Goal: Complete application form

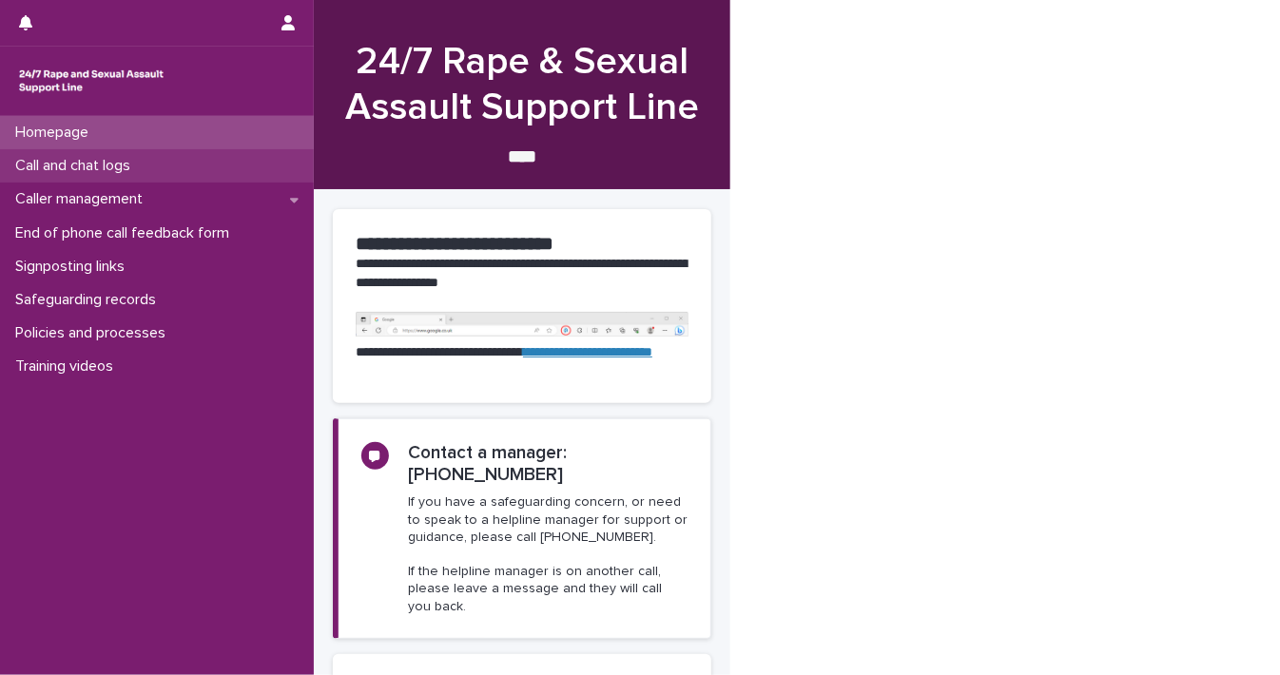
drag, startPoint x: 0, startPoint y: 0, endPoint x: 159, endPoint y: 176, distance: 237.0
click at [159, 176] on div "Call and chat logs" at bounding box center [157, 165] width 314 height 33
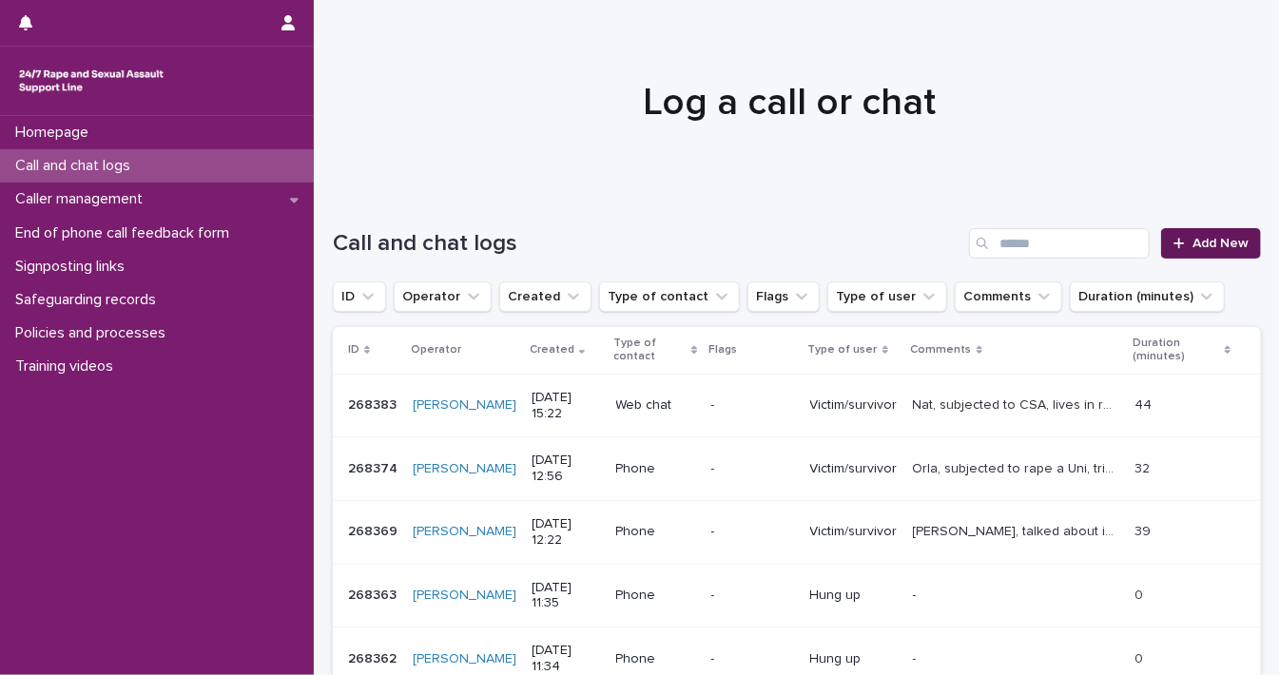
click at [1213, 237] on span "Add New" at bounding box center [1220, 243] width 56 height 13
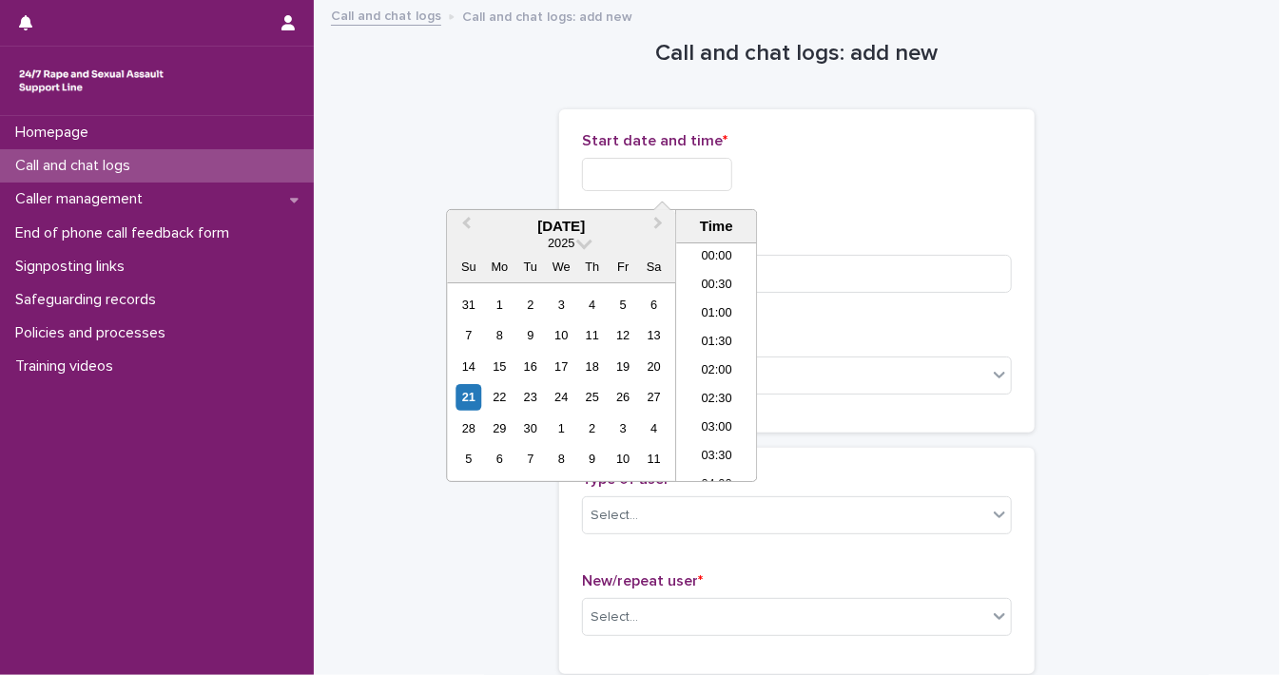
click at [667, 175] on input "text" at bounding box center [657, 174] width 150 height 33
click at [473, 395] on div "21" at bounding box center [468, 397] width 26 height 26
drag, startPoint x: 648, startPoint y: 170, endPoint x: 844, endPoint y: 187, distance: 196.6
click at [844, 187] on div "**********" at bounding box center [797, 174] width 430 height 33
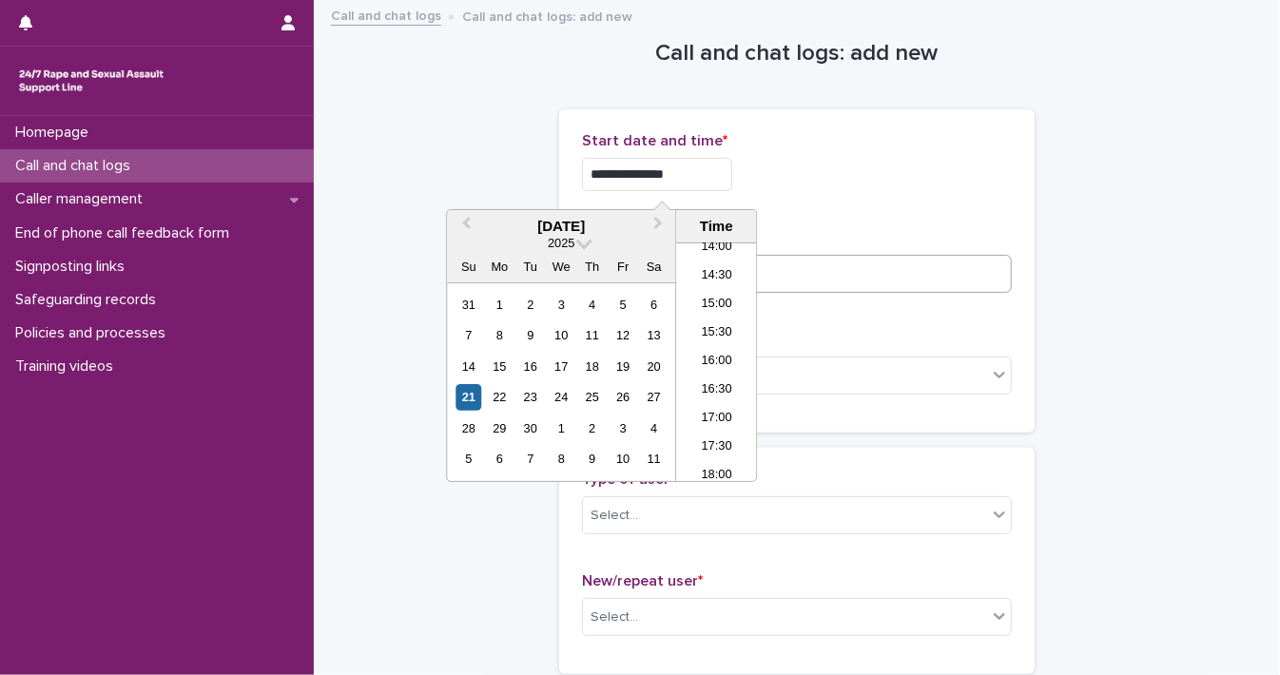
type input "**********"
click at [838, 279] on input at bounding box center [797, 274] width 430 height 38
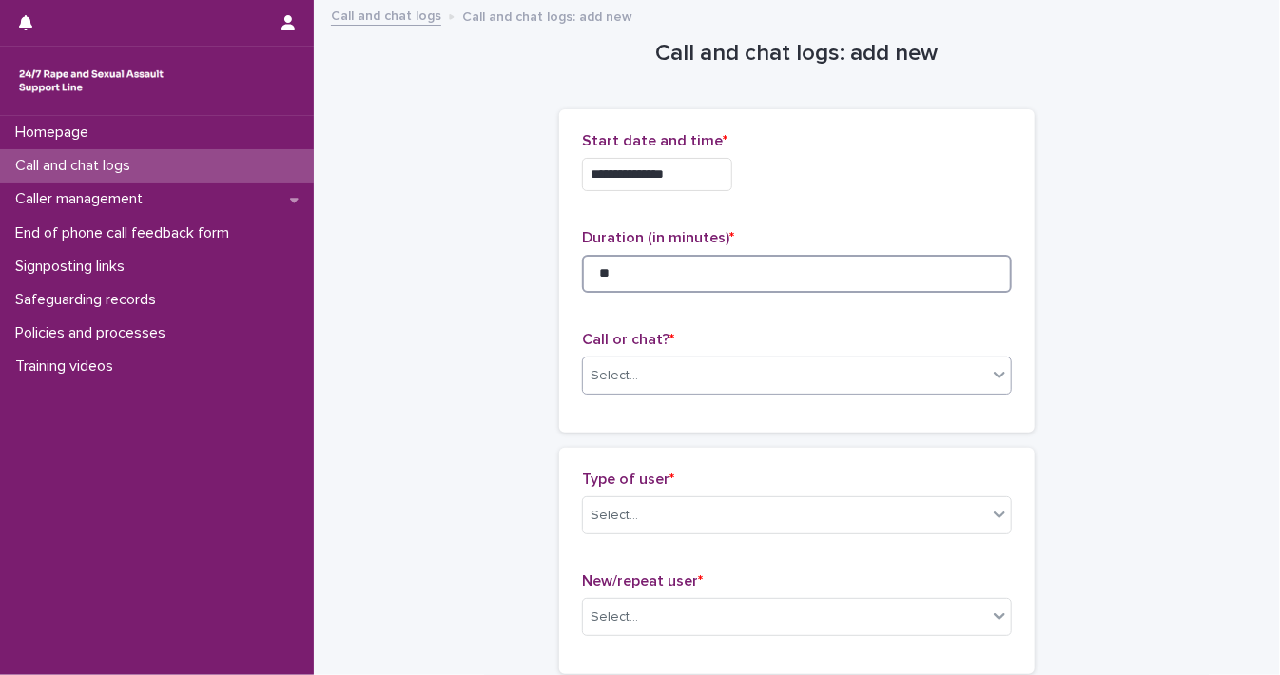
type input "**"
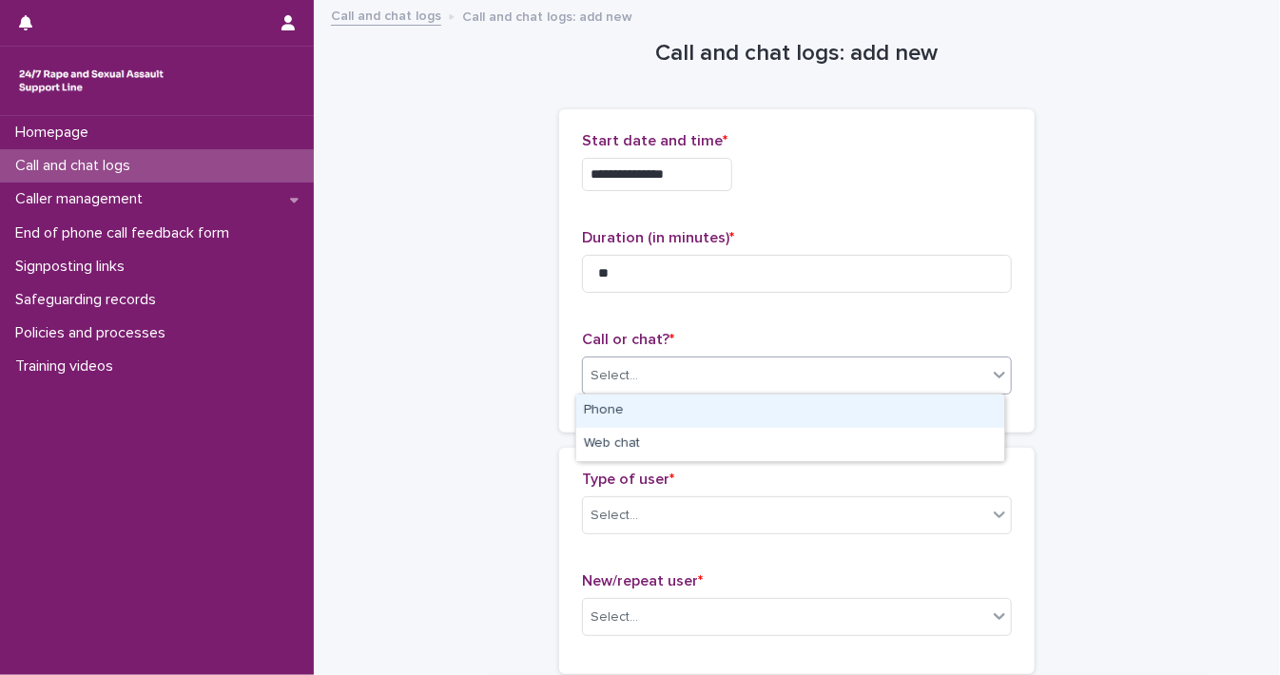
click at [994, 374] on icon at bounding box center [999, 375] width 11 height 7
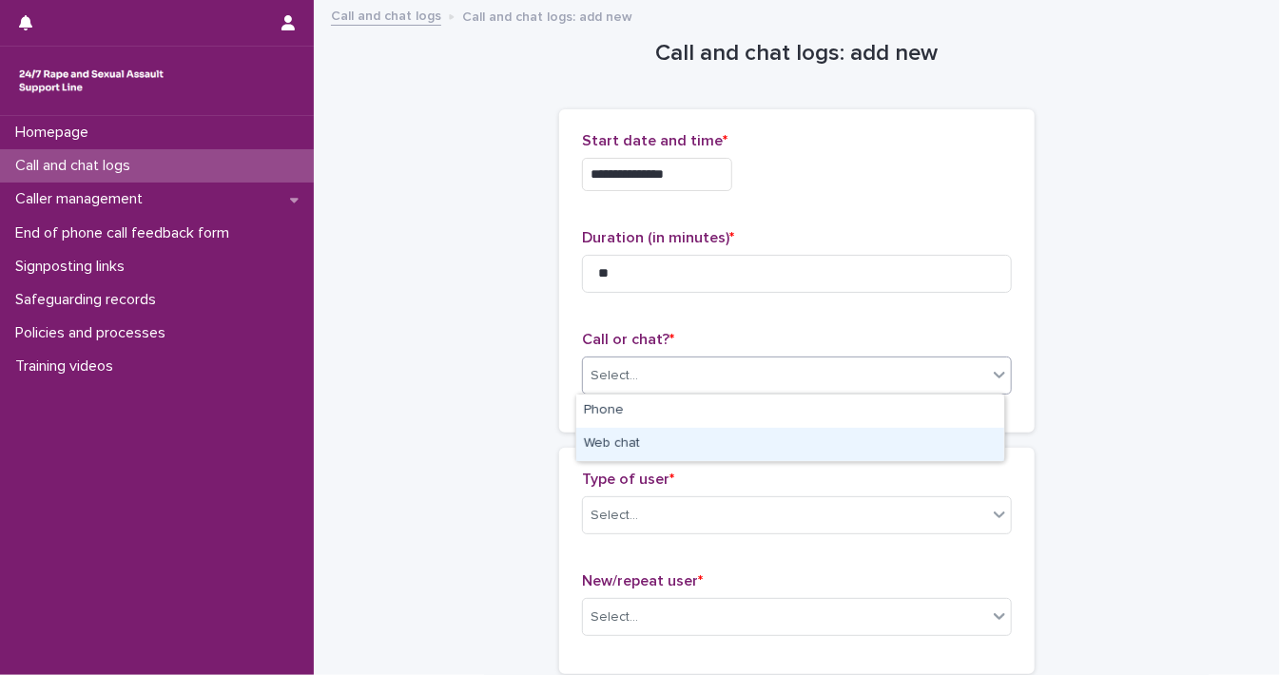
click at [951, 431] on div "Web chat" at bounding box center [790, 444] width 428 height 33
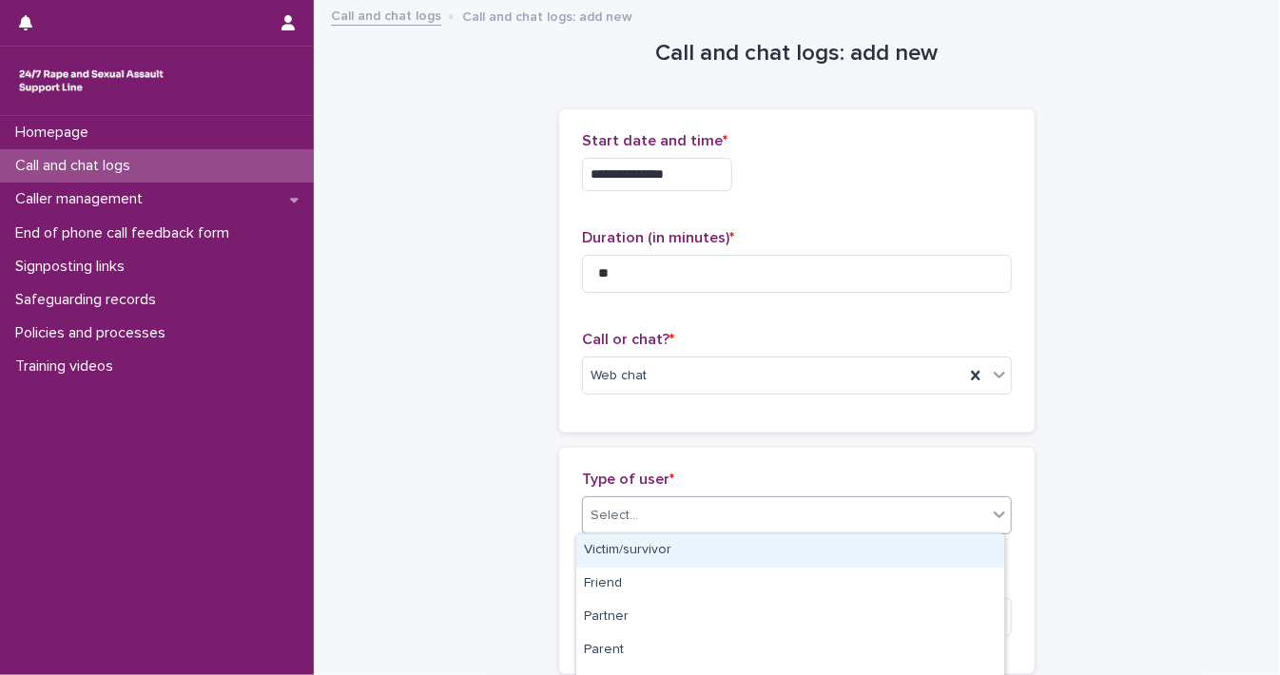
click at [990, 507] on icon at bounding box center [999, 514] width 19 height 19
click at [937, 542] on div "Victim/survivor" at bounding box center [790, 550] width 428 height 33
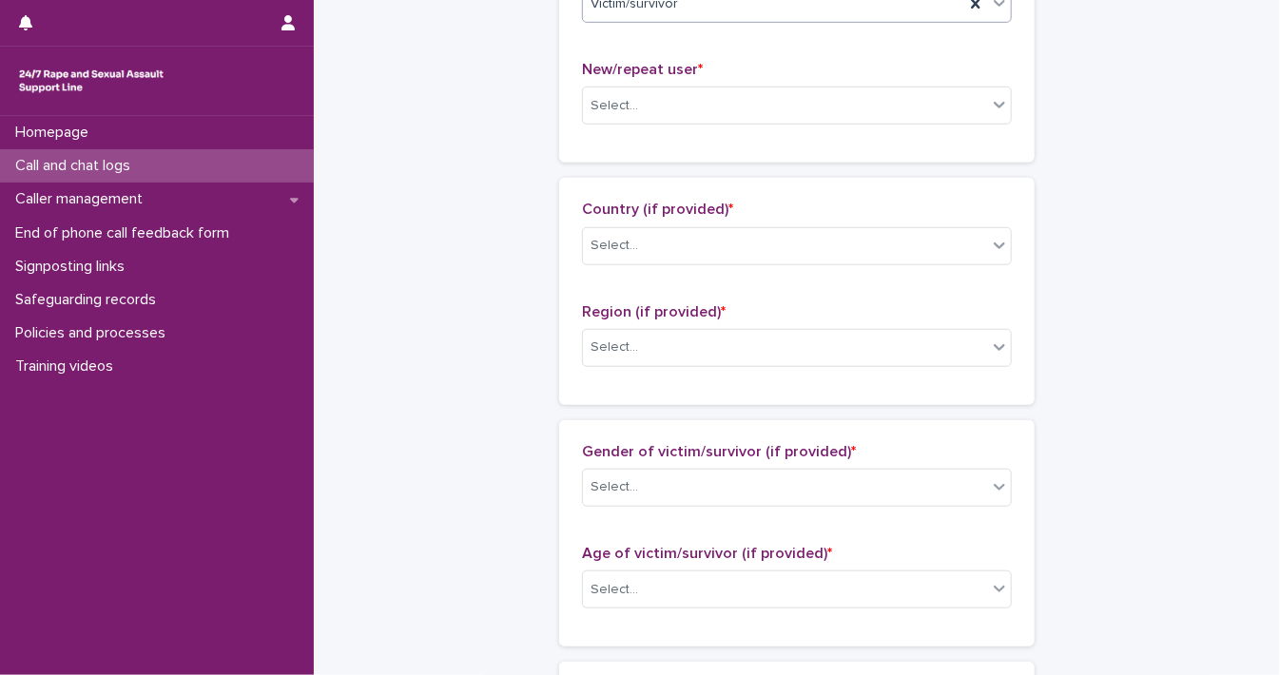
scroll to position [544, 0]
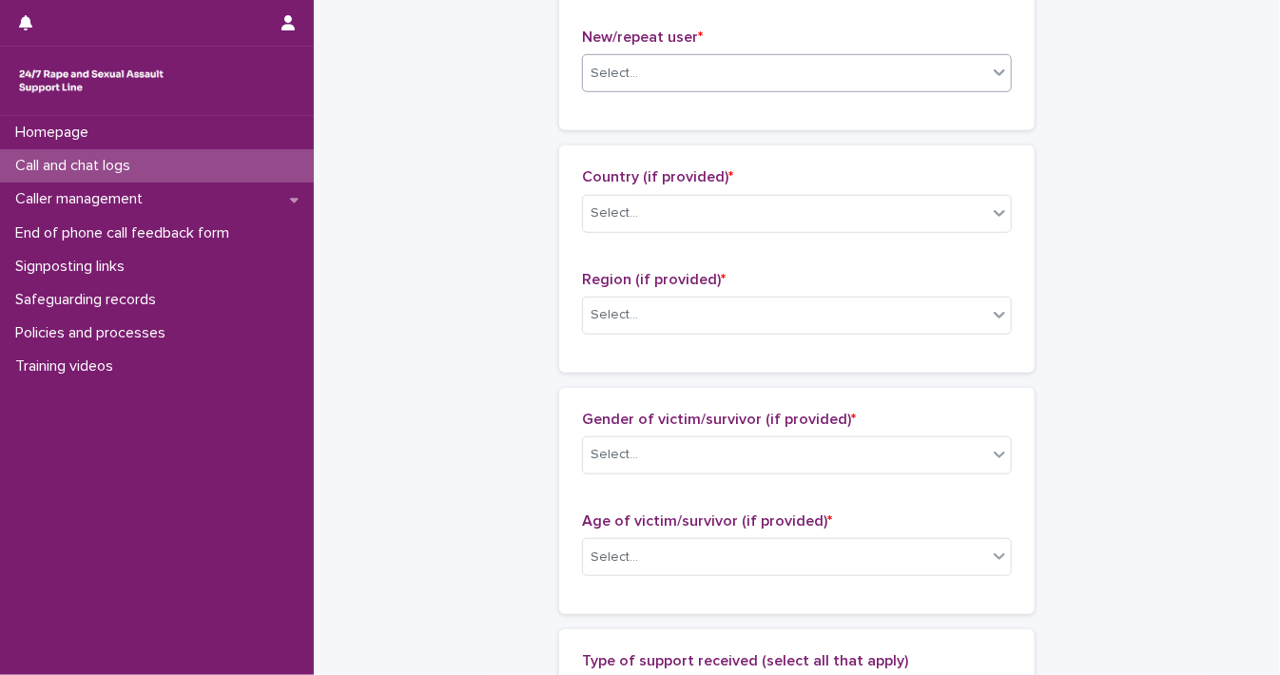
click at [990, 77] on icon at bounding box center [999, 72] width 19 height 19
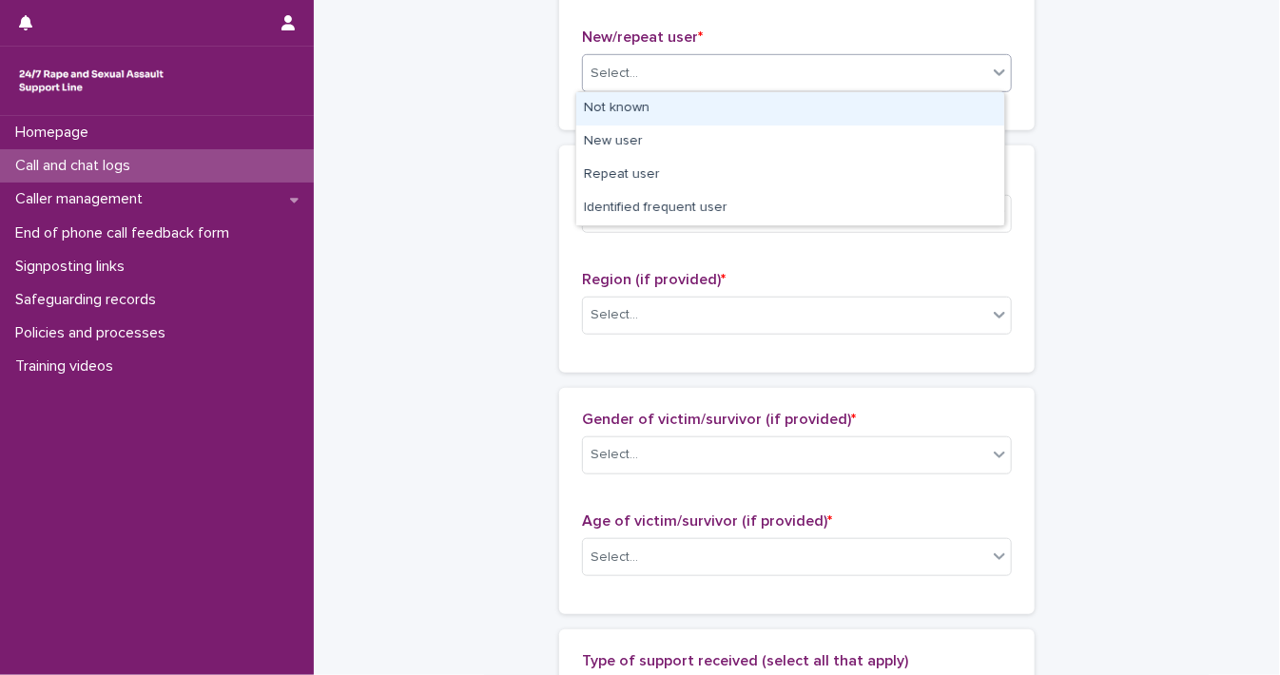
click at [944, 115] on div "Not known" at bounding box center [790, 108] width 428 height 33
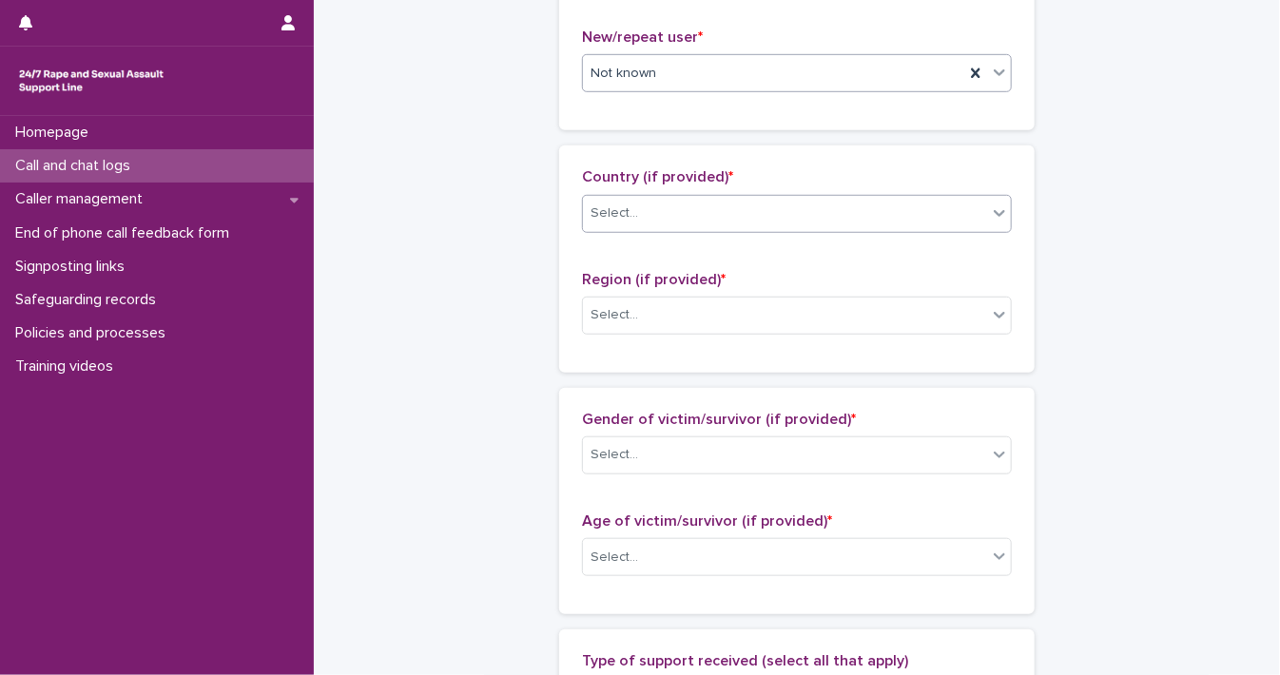
click at [990, 204] on icon at bounding box center [999, 212] width 19 height 19
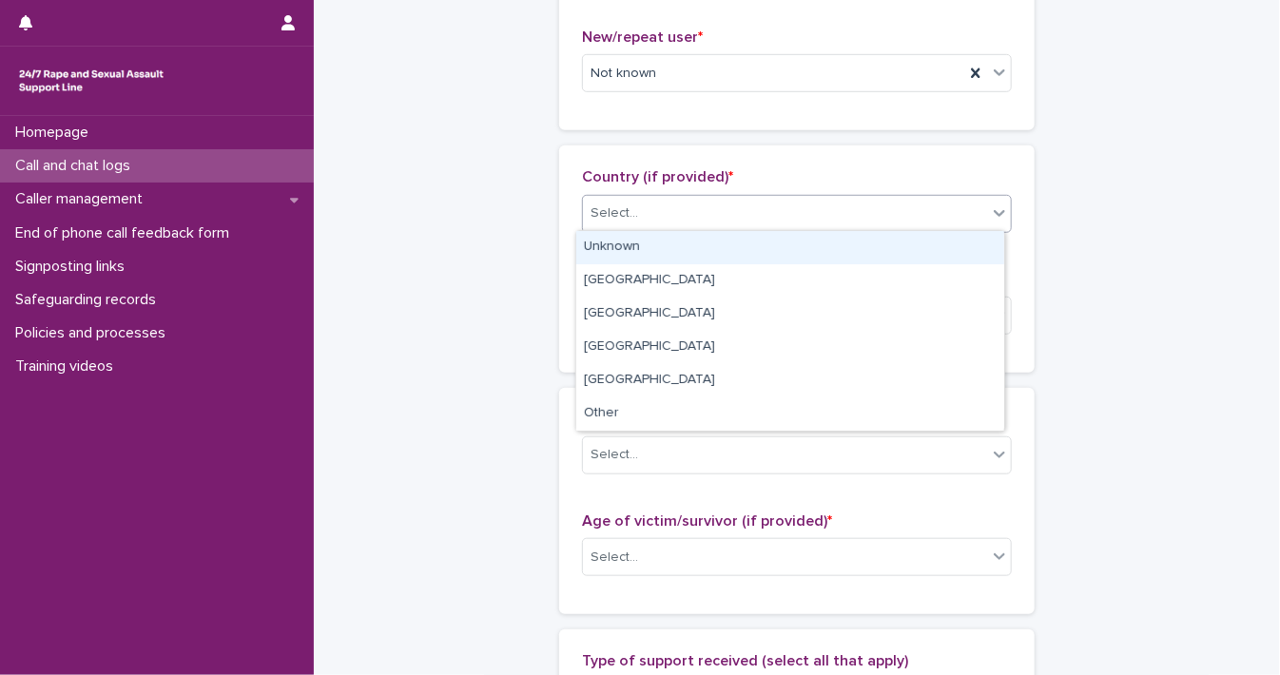
click at [963, 249] on div "Unknown" at bounding box center [790, 247] width 428 height 33
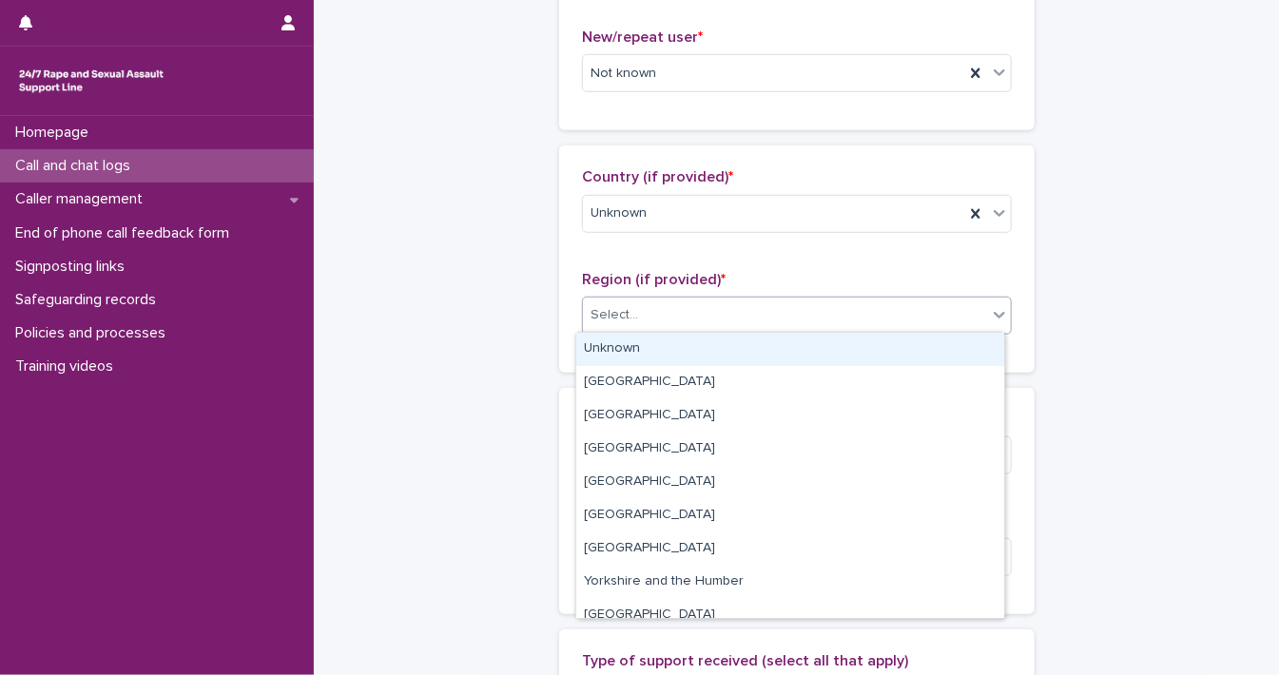
click at [991, 311] on icon at bounding box center [999, 314] width 19 height 19
click at [967, 358] on div "Unknown" at bounding box center [790, 349] width 428 height 33
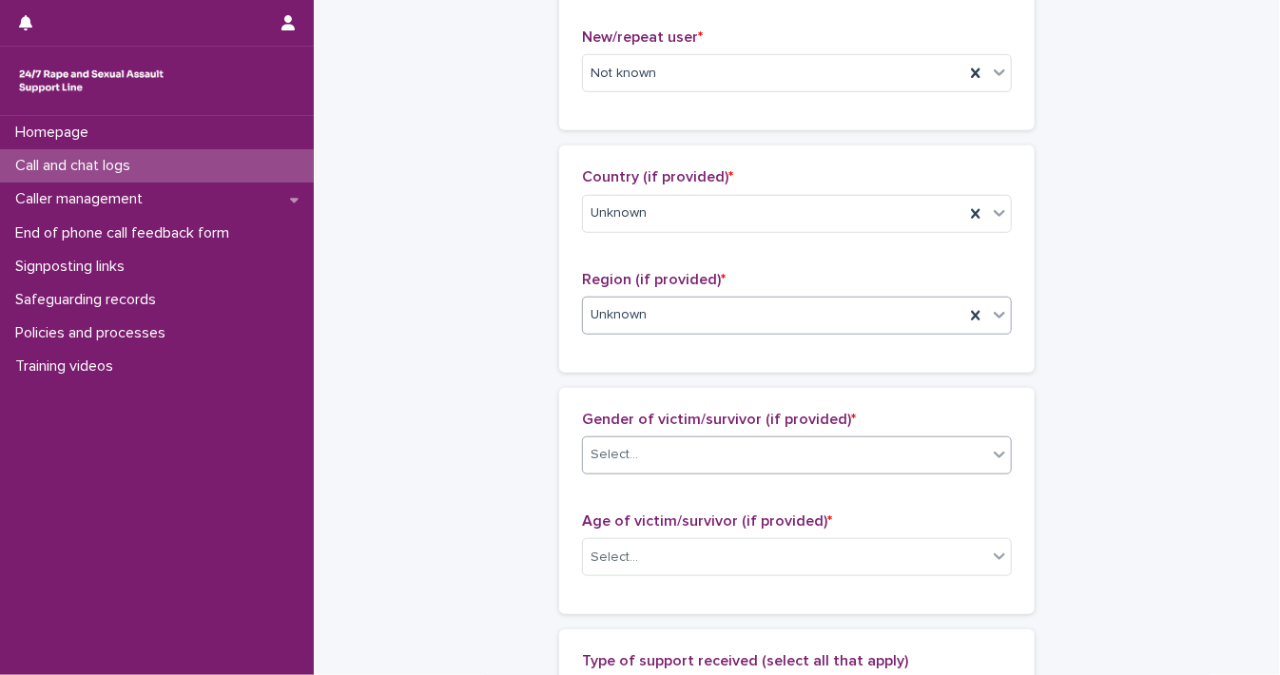
click at [994, 453] on icon at bounding box center [999, 455] width 11 height 7
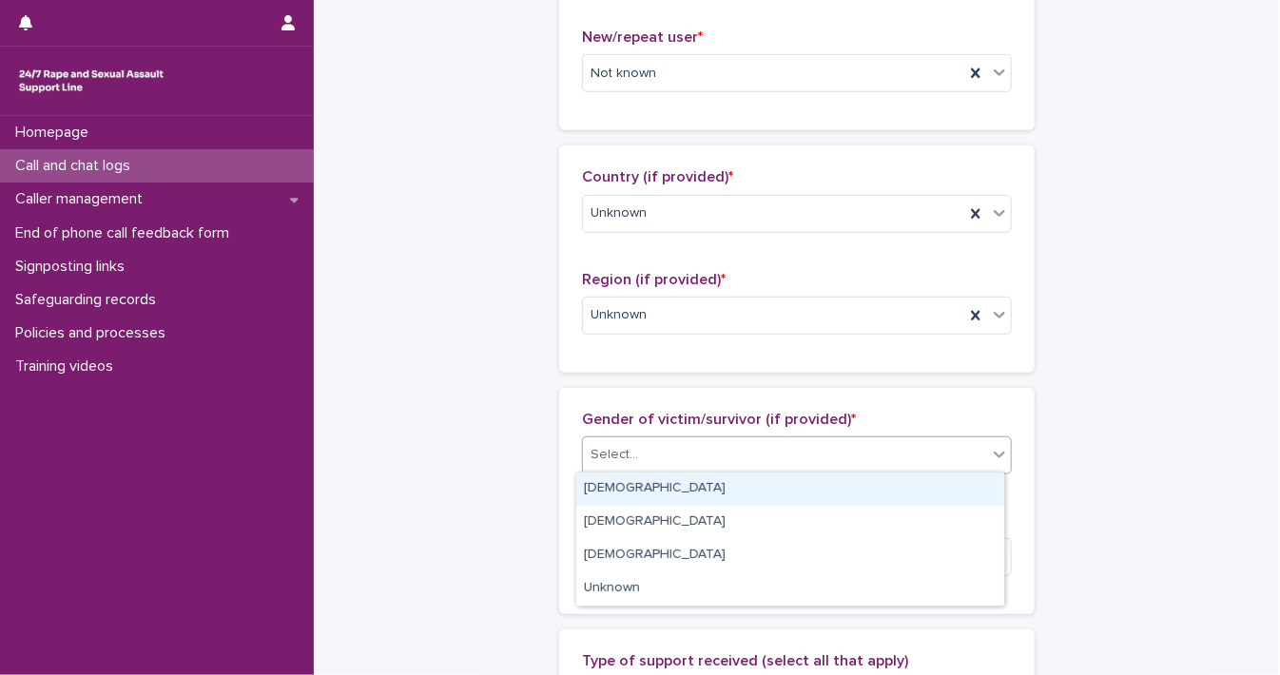
click at [967, 479] on div "[DEMOGRAPHIC_DATA]" at bounding box center [790, 489] width 428 height 33
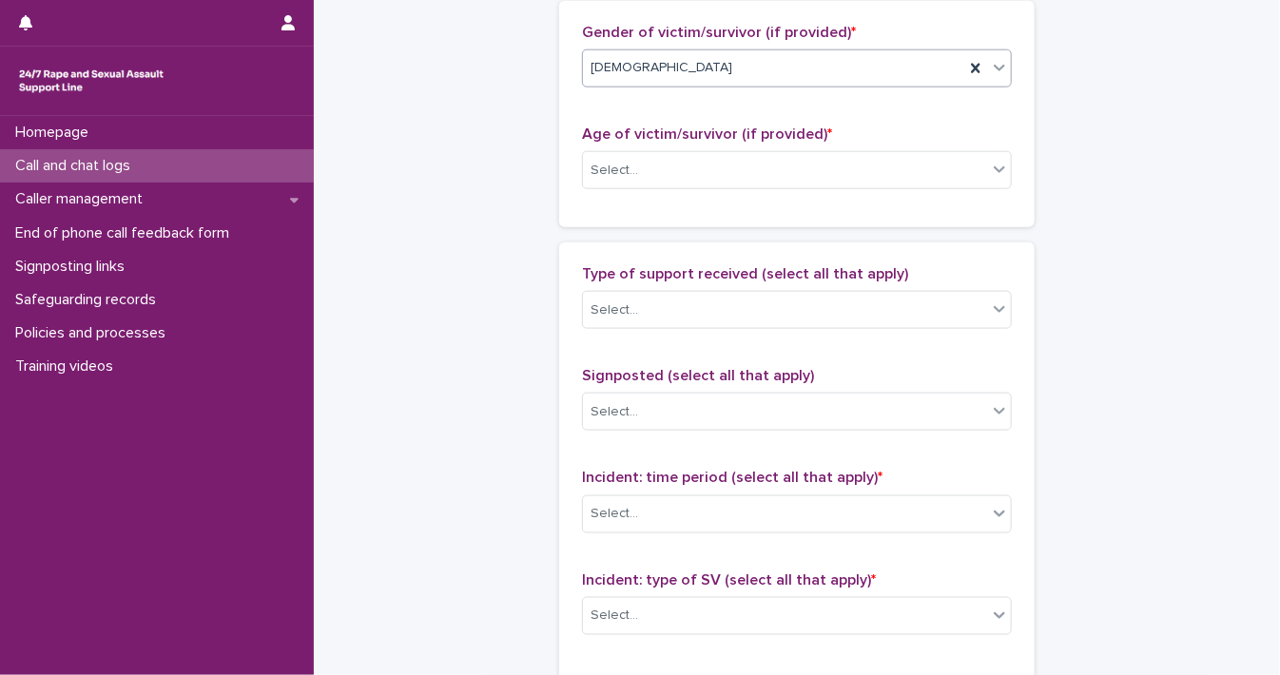
scroll to position [986, 0]
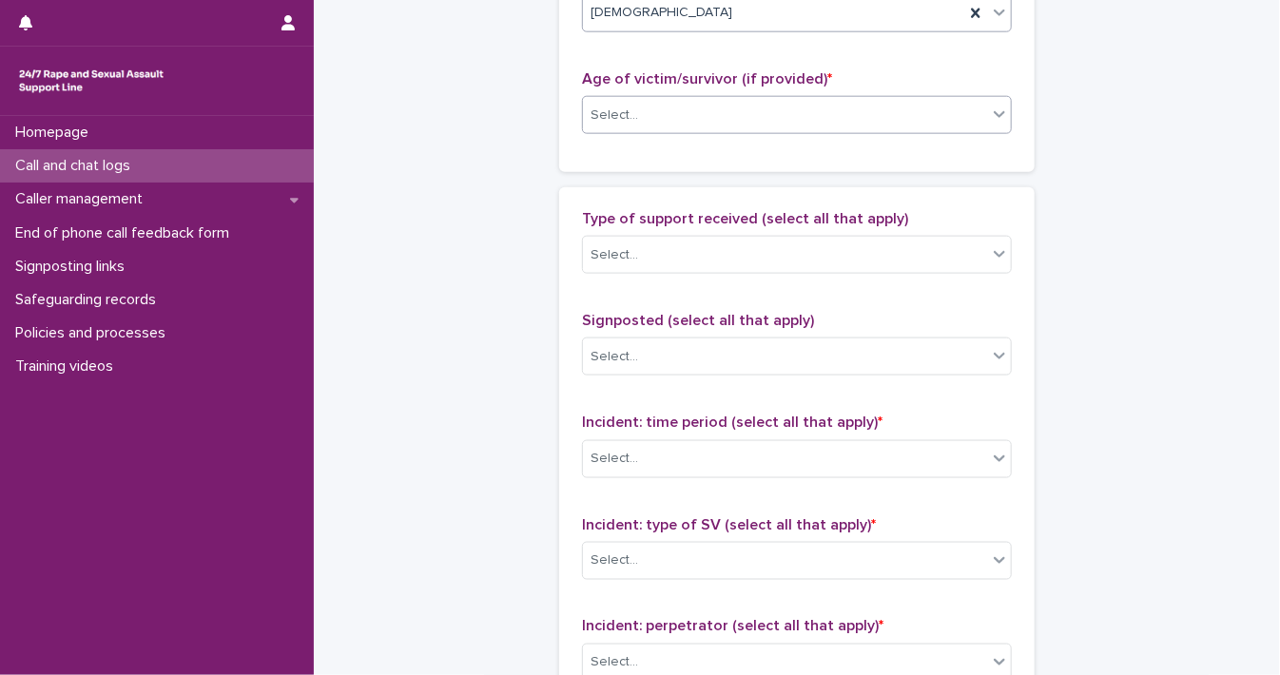
click at [990, 119] on icon at bounding box center [999, 114] width 19 height 19
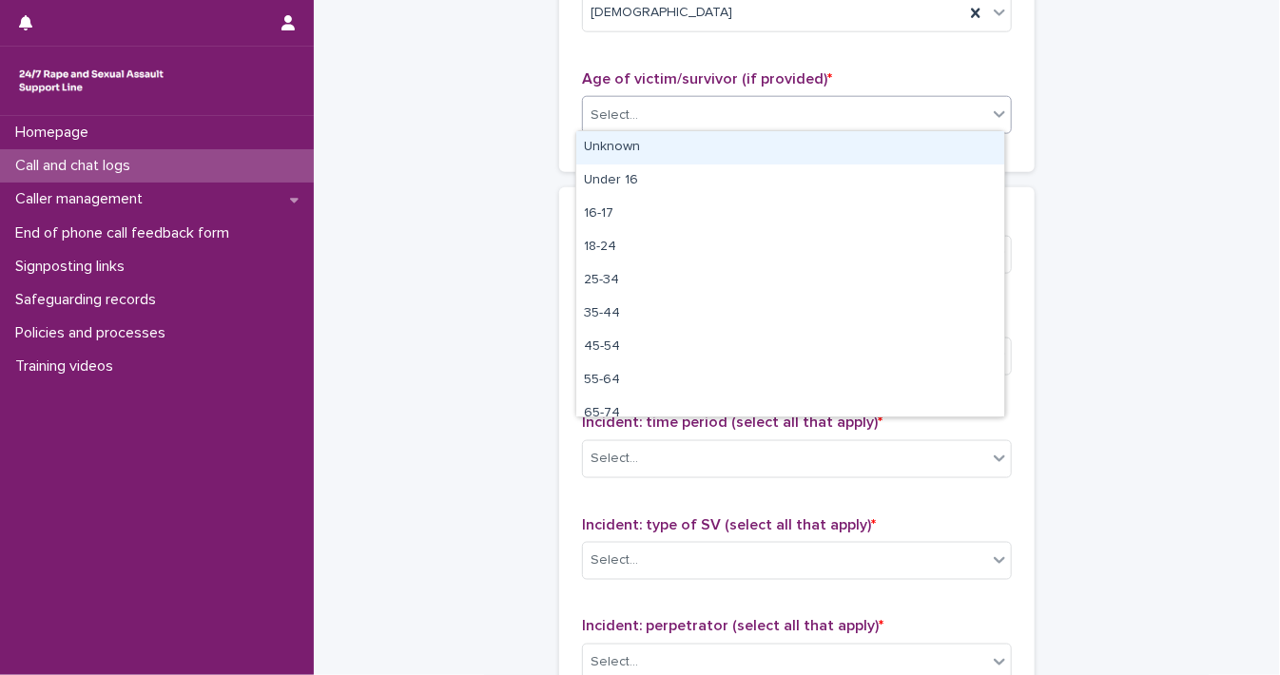
click at [972, 131] on div "Unknown" at bounding box center [790, 147] width 428 height 33
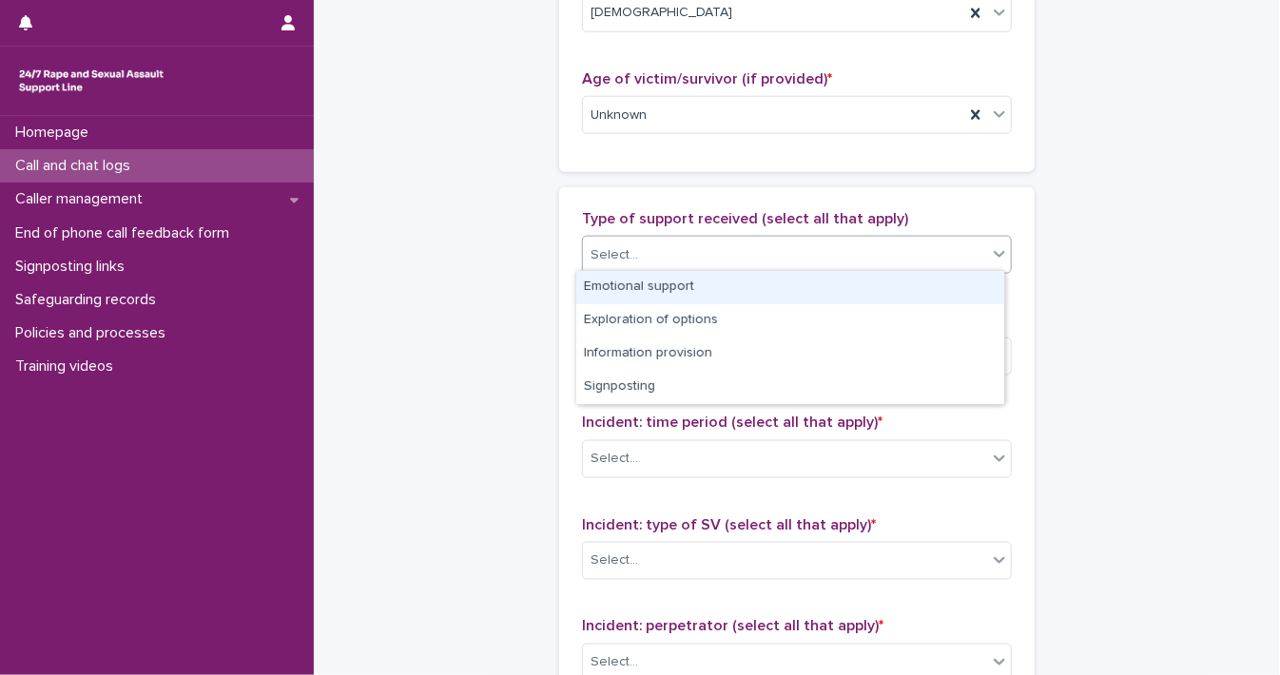
click at [990, 253] on icon at bounding box center [999, 253] width 19 height 19
click at [936, 275] on div "Emotional support" at bounding box center [790, 287] width 428 height 33
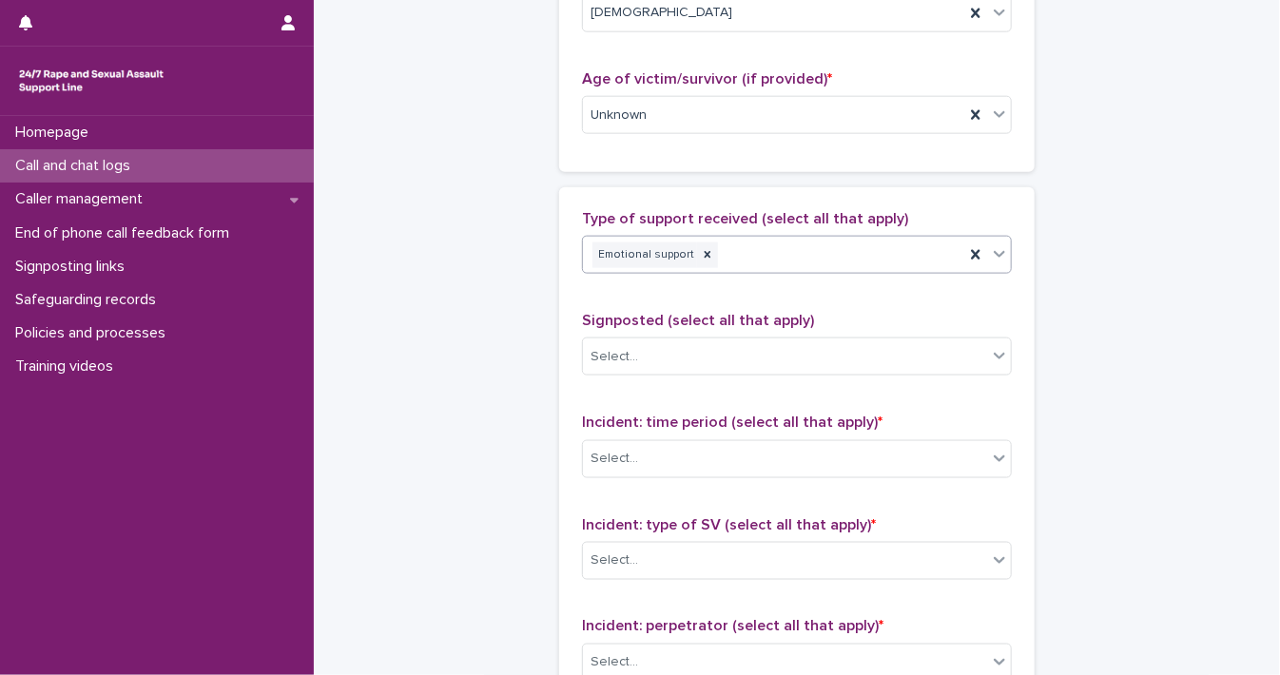
click at [997, 252] on icon at bounding box center [999, 253] width 19 height 19
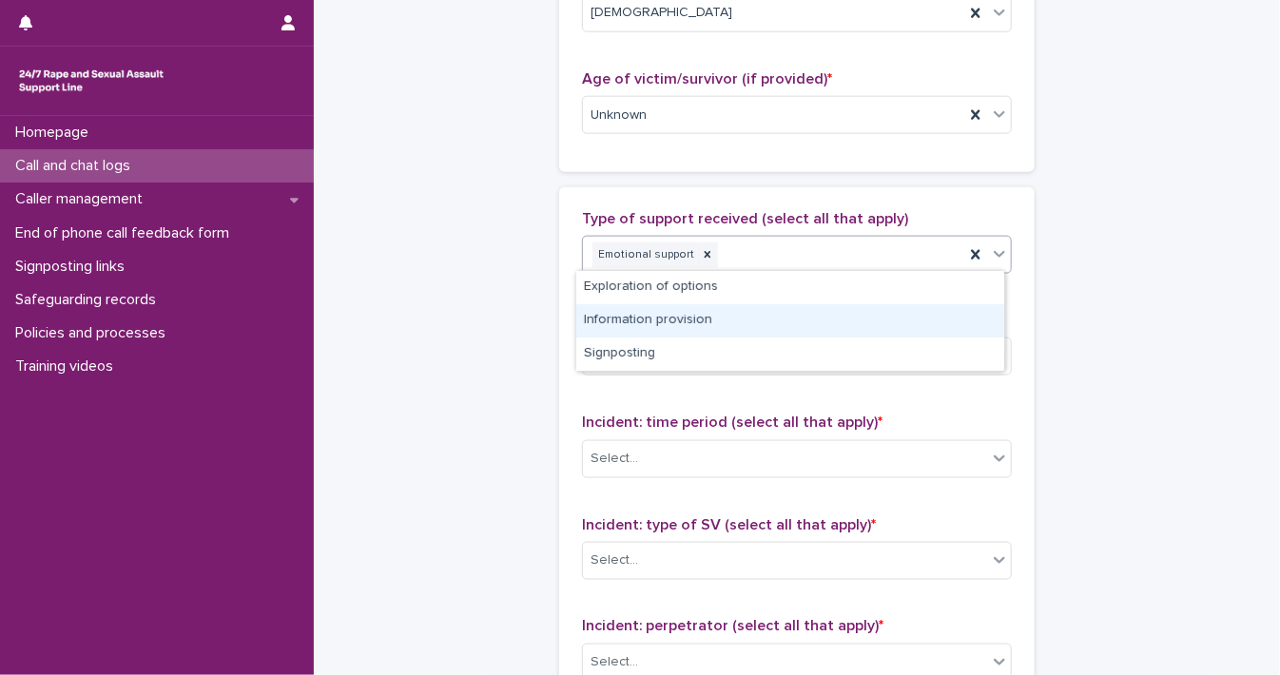
click at [920, 328] on div "Information provision" at bounding box center [790, 320] width 428 height 33
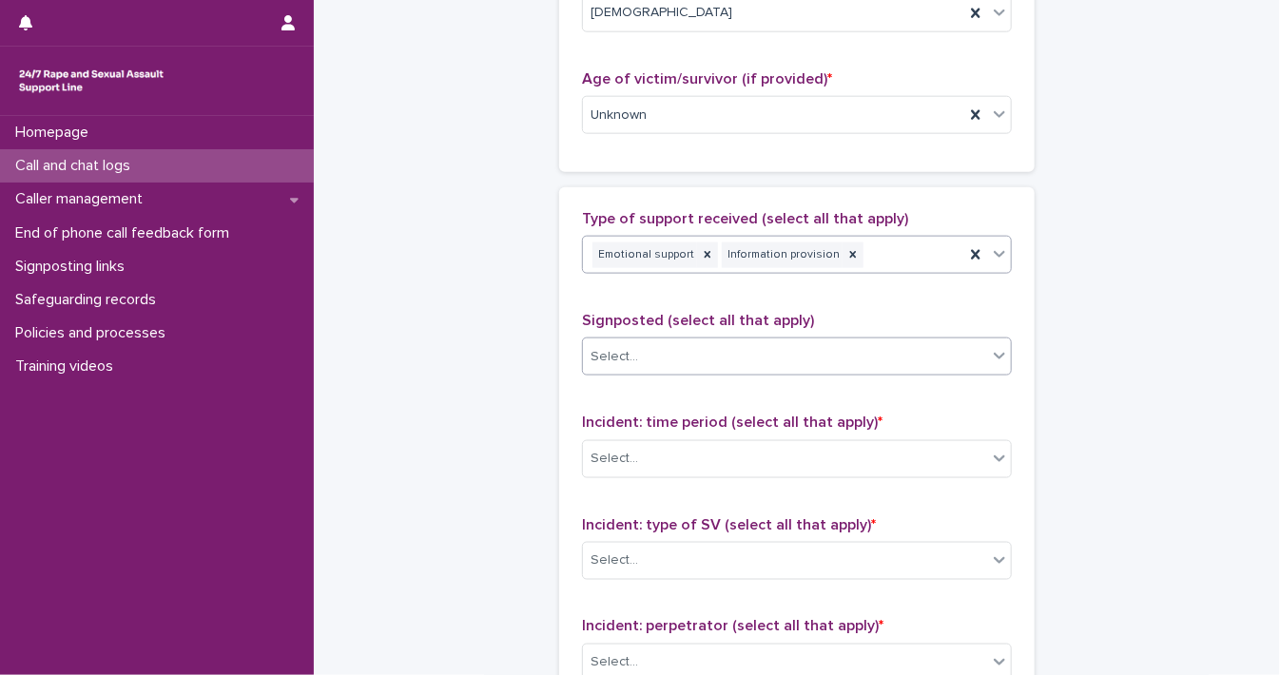
click at [990, 355] on icon at bounding box center [999, 355] width 19 height 19
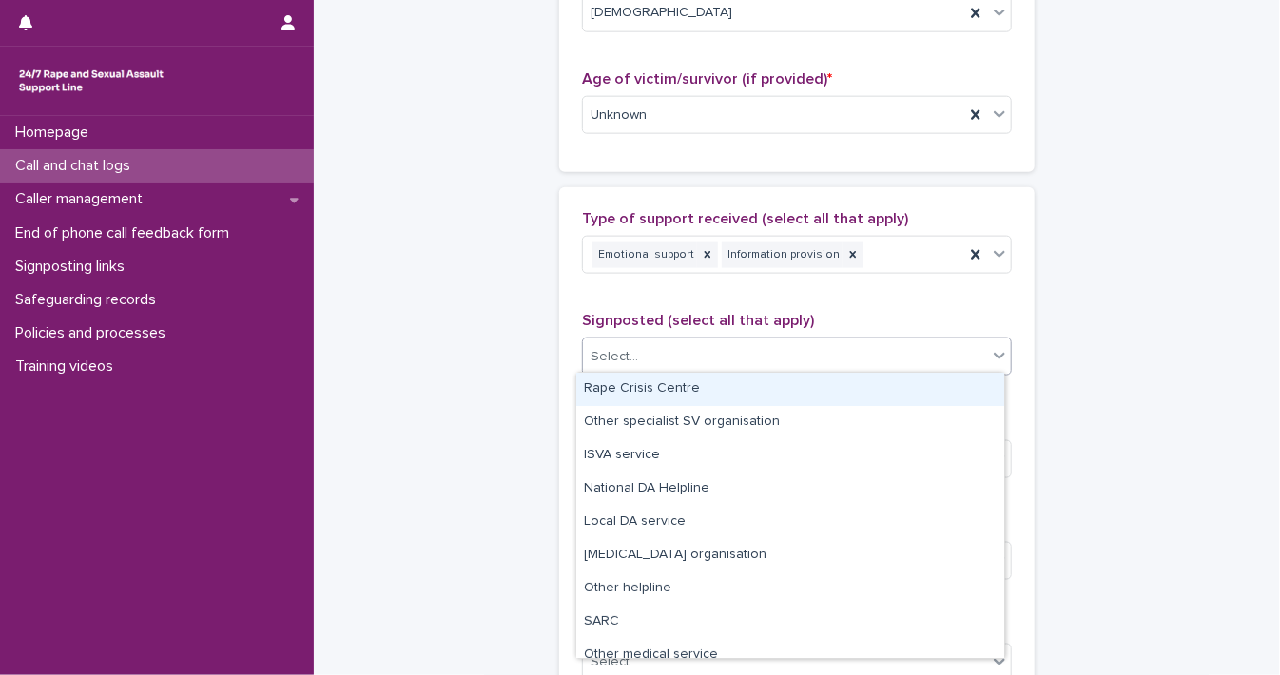
click at [933, 380] on div "Rape Crisis Centre" at bounding box center [790, 389] width 428 height 33
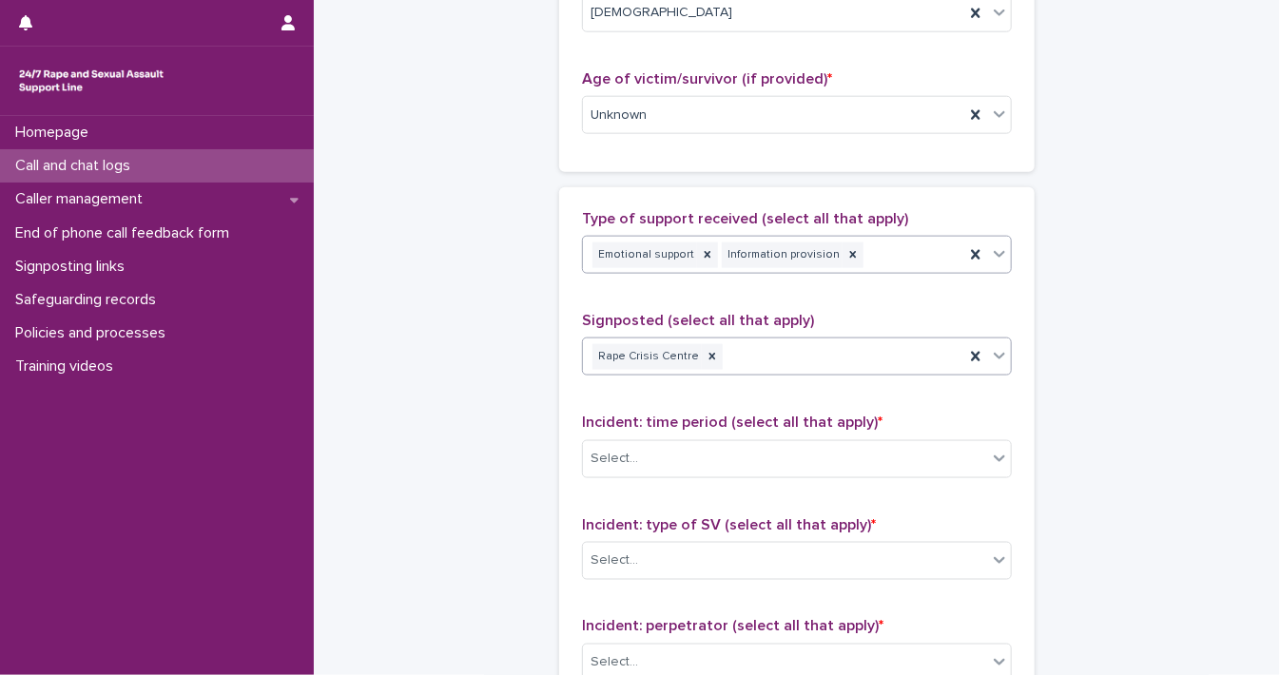
click at [988, 261] on div at bounding box center [999, 254] width 23 height 34
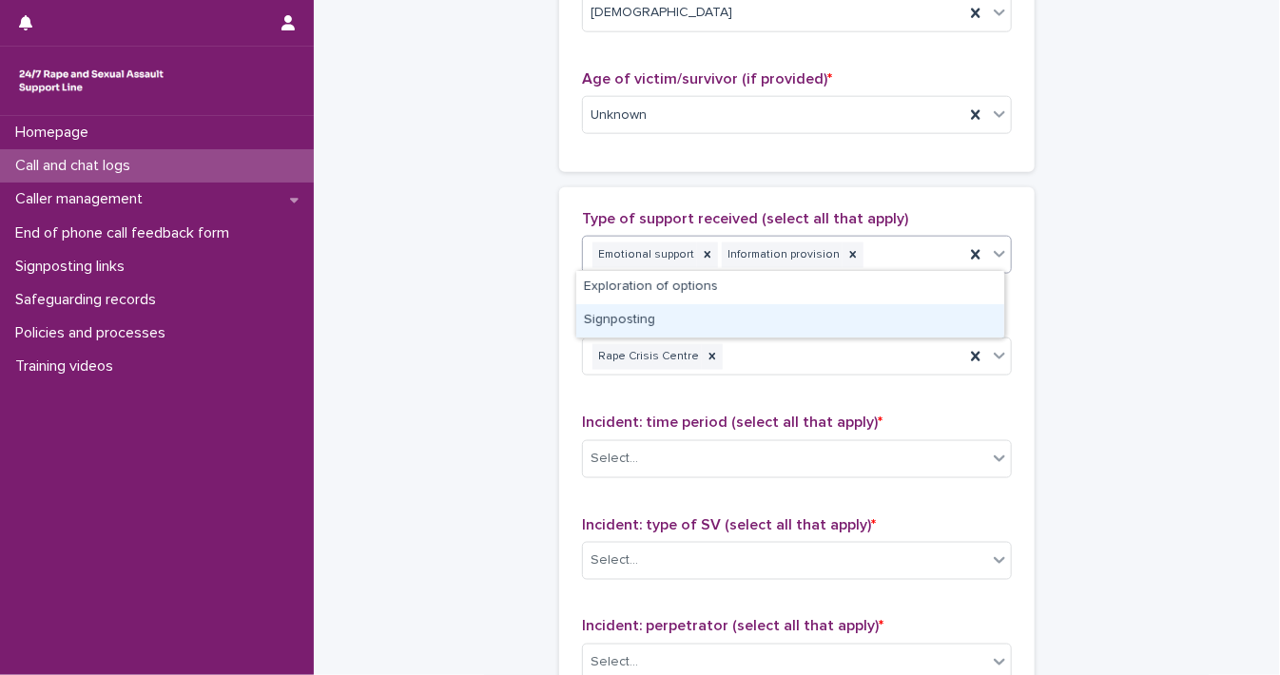
click at [924, 335] on div "Signposting" at bounding box center [790, 320] width 428 height 33
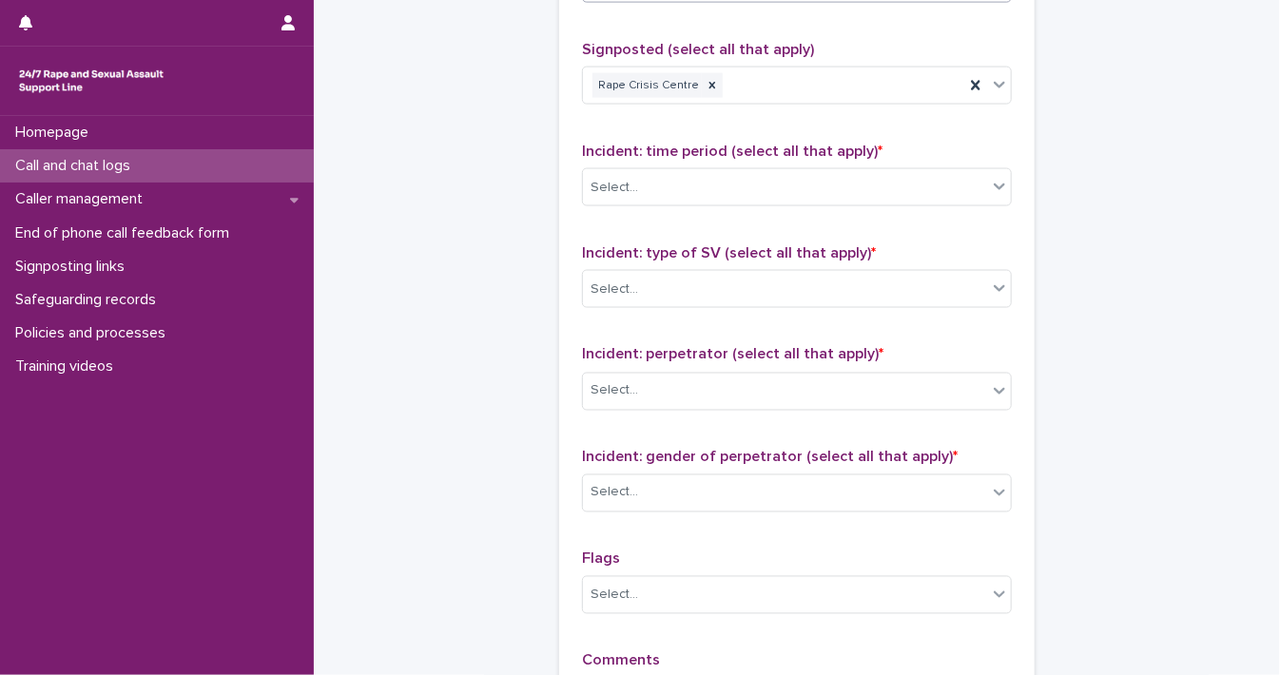
scroll to position [1320, 0]
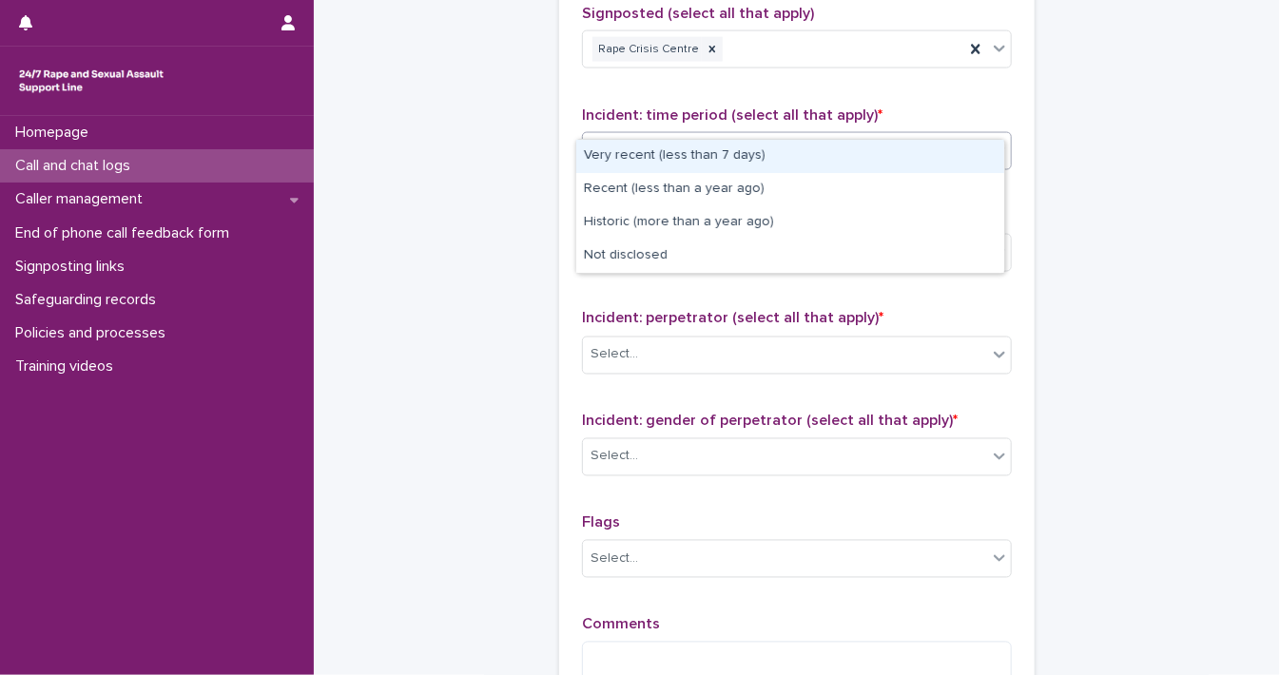
click at [987, 138] on div at bounding box center [999, 151] width 24 height 36
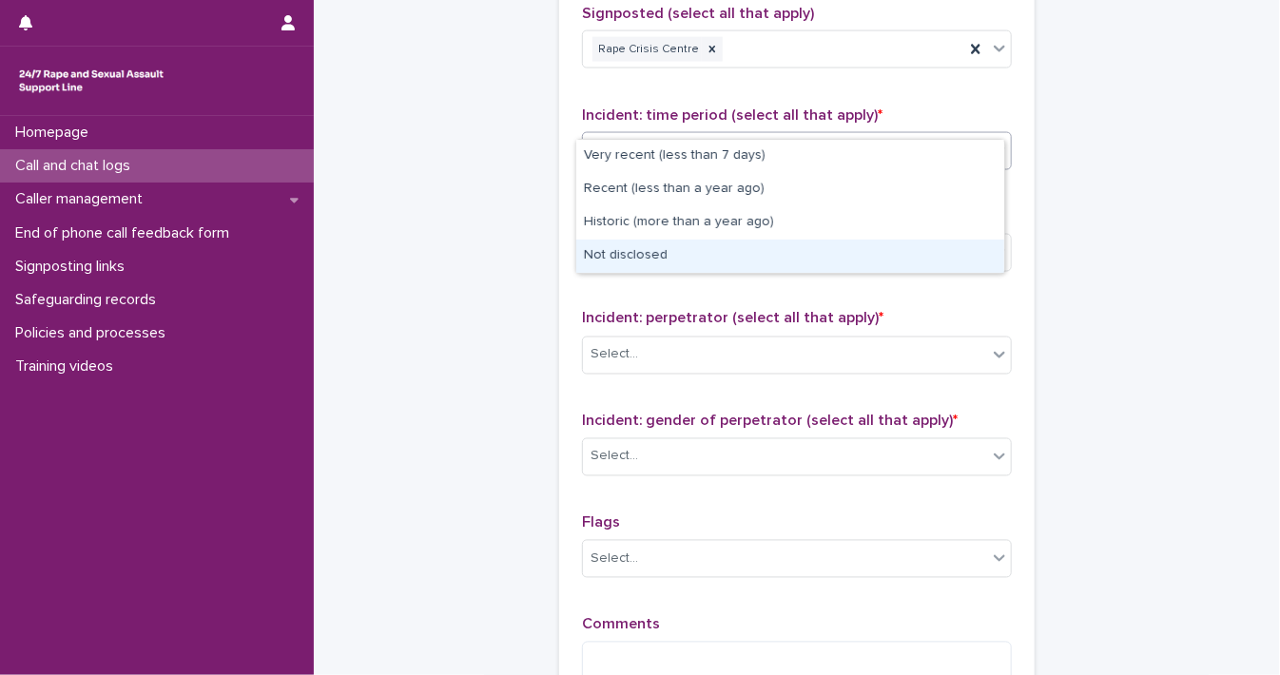
click at [942, 241] on div "Not disclosed" at bounding box center [790, 256] width 428 height 33
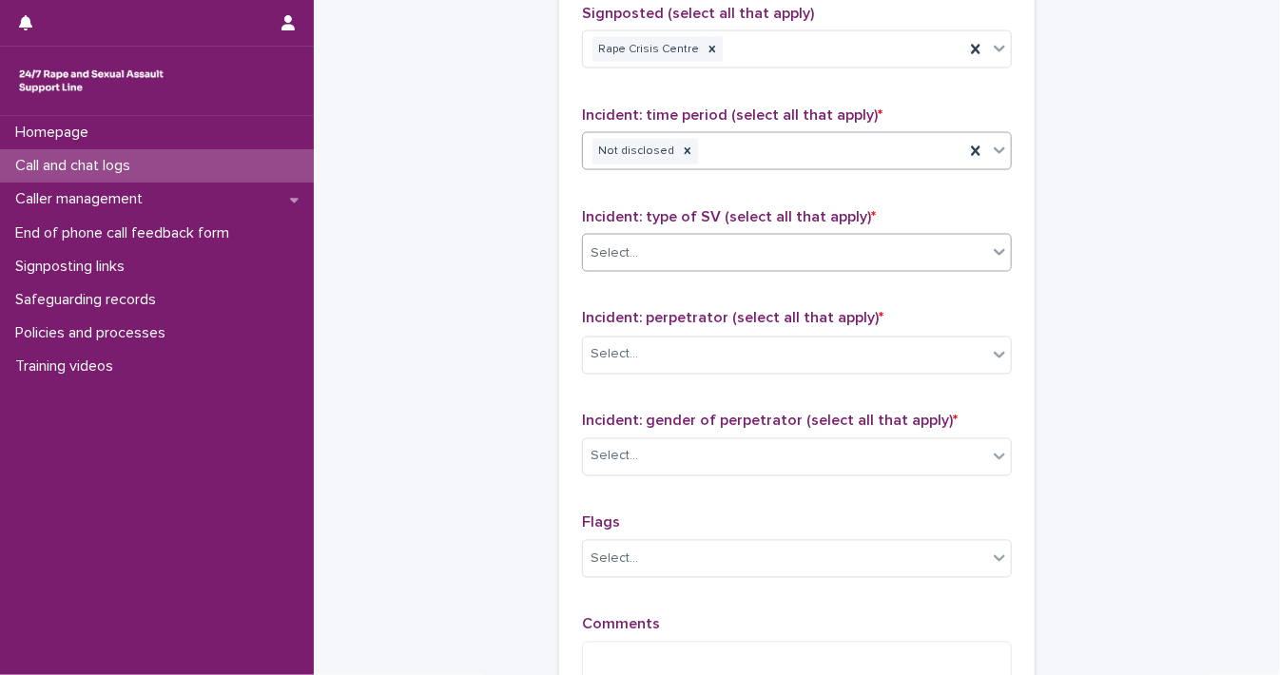
click at [993, 242] on icon at bounding box center [999, 251] width 19 height 19
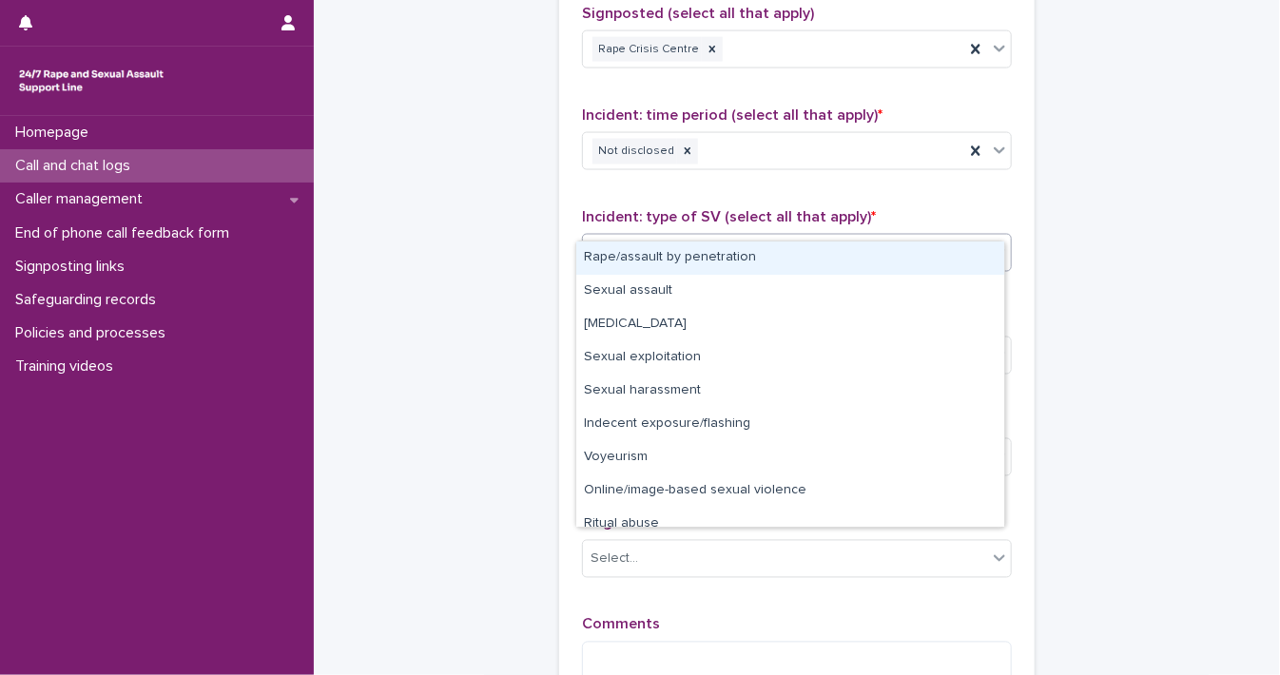
click at [954, 241] on div "Rape/assault by penetration Sexual assault [MEDICAL_DATA] Sexual exploitation S…" at bounding box center [790, 384] width 430 height 287
click at [957, 259] on div "Rape/assault by penetration" at bounding box center [790, 258] width 428 height 33
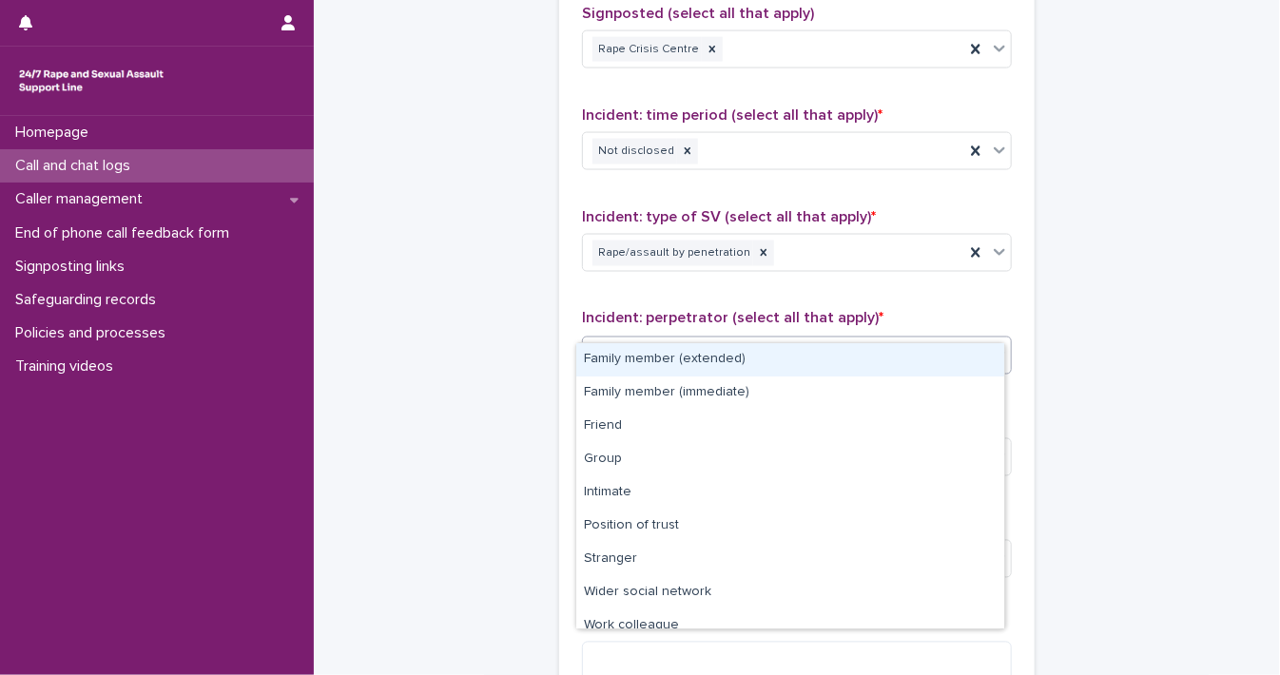
click at [998, 345] on icon at bounding box center [999, 354] width 19 height 19
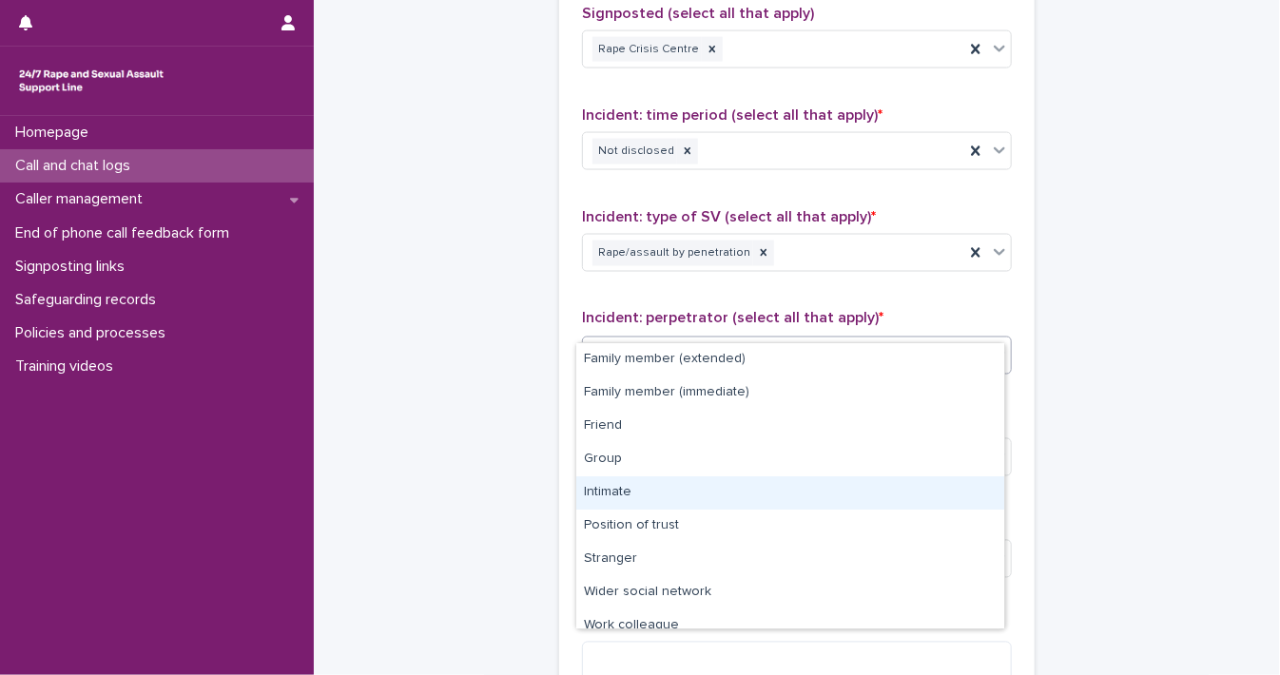
click at [951, 478] on div "Intimate" at bounding box center [790, 492] width 428 height 33
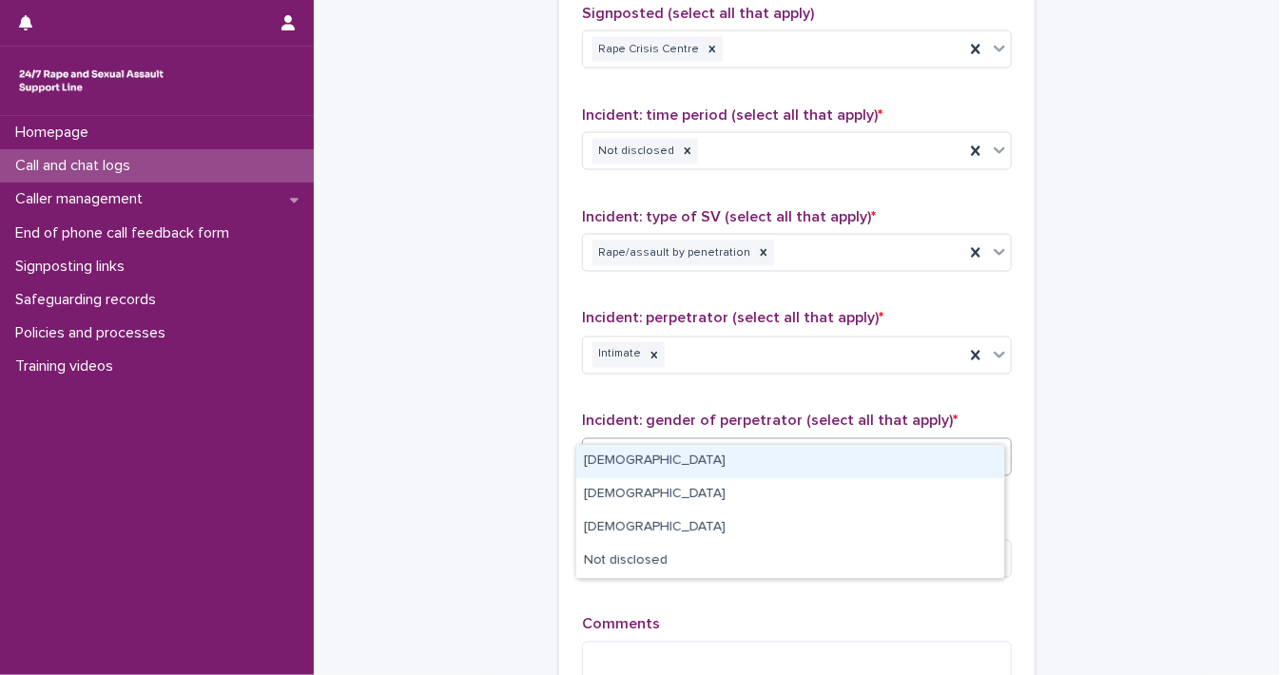
click at [990, 447] on icon at bounding box center [999, 456] width 19 height 19
click at [954, 453] on div "[DEMOGRAPHIC_DATA]" at bounding box center [790, 461] width 428 height 33
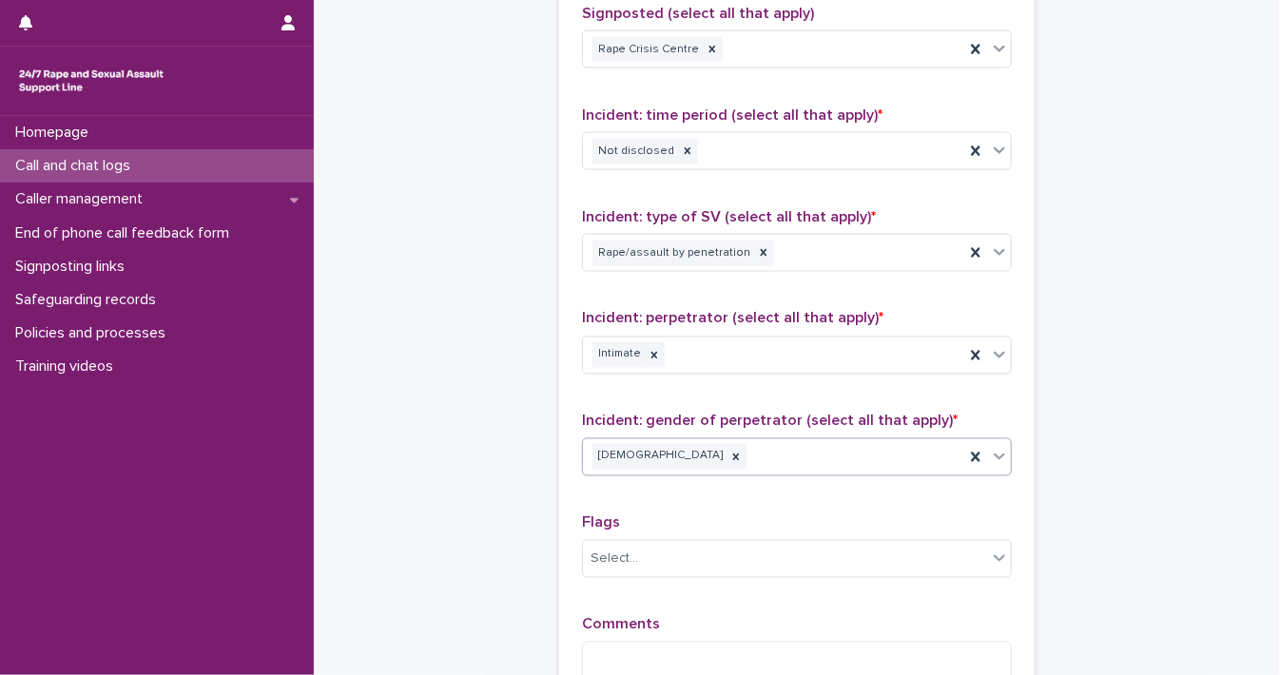
scroll to position [1527, 0]
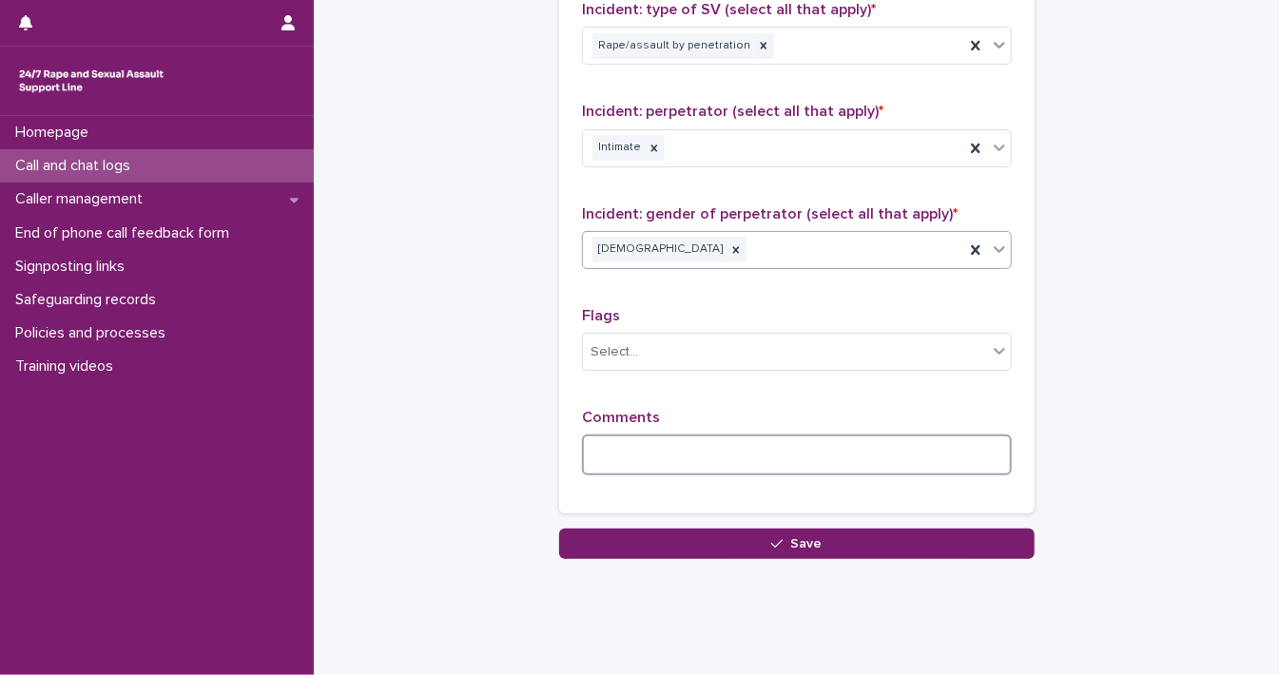
click at [855, 435] on textarea at bounding box center [797, 455] width 430 height 41
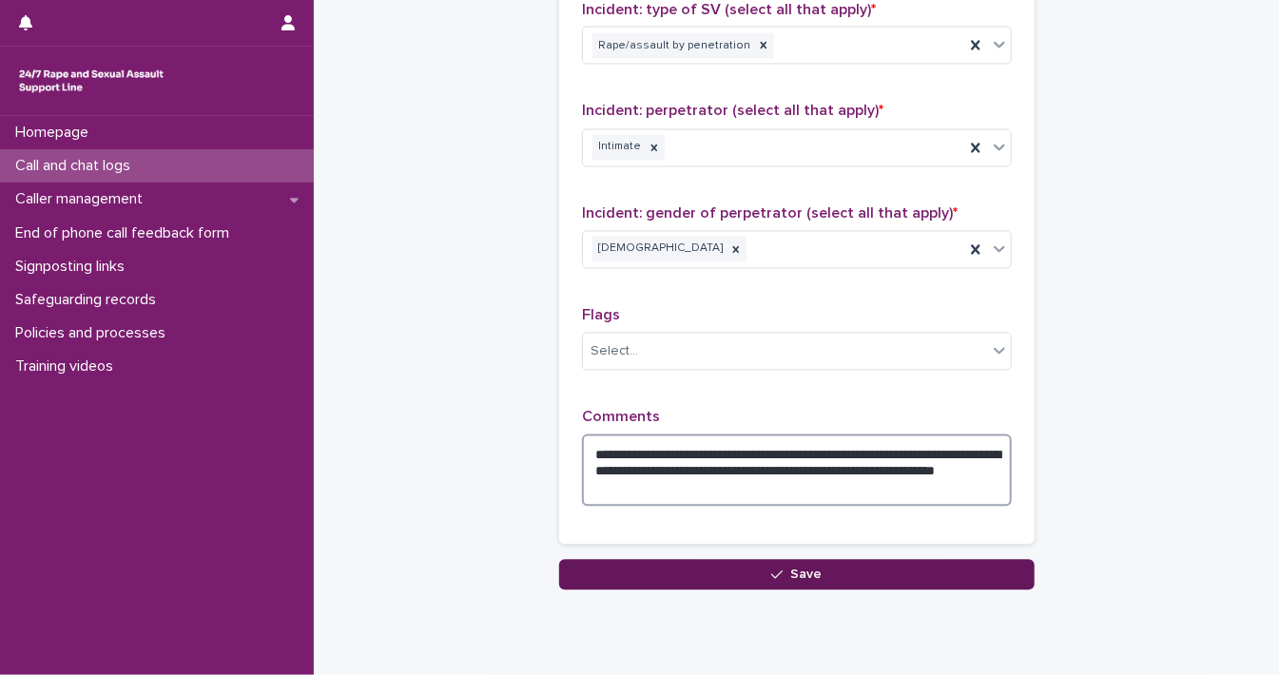
type textarea "**********"
click at [948, 560] on button "Save" at bounding box center [796, 575] width 475 height 30
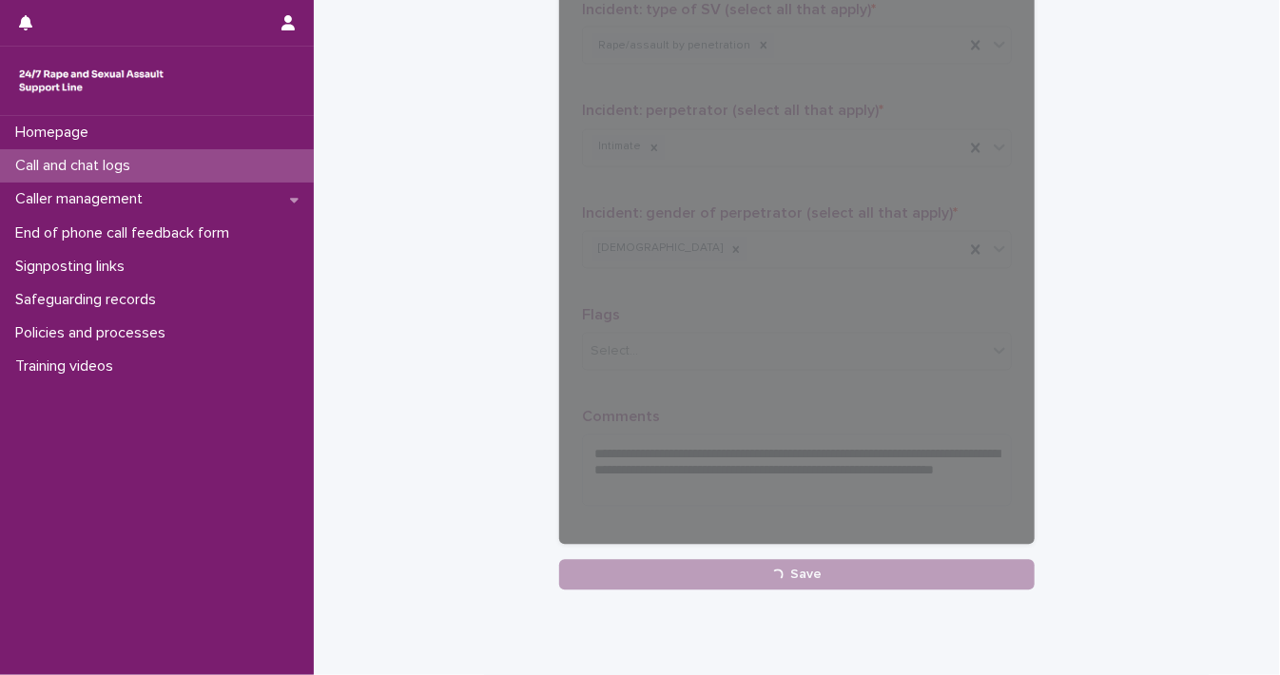
scroll to position [385, 0]
